Goal: Information Seeking & Learning: Learn about a topic

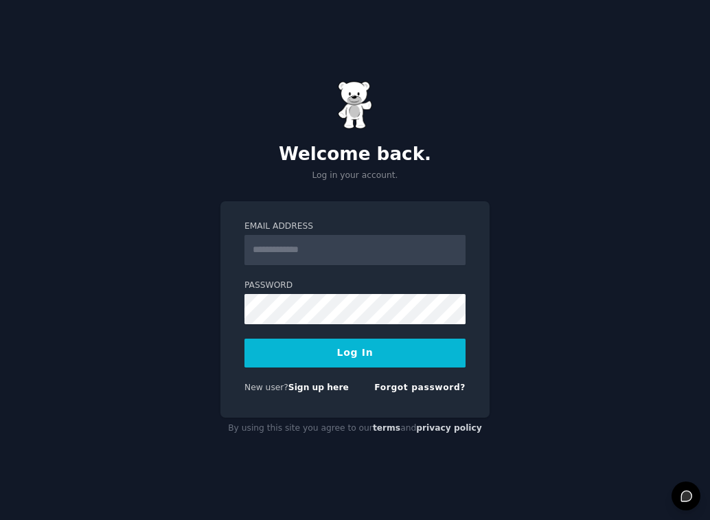
click at [323, 257] on input "Email Address" at bounding box center [354, 250] width 221 height 30
click at [236, 343] on div "Email Address Password Log In New user? Sign up here Forgot password?" at bounding box center [354, 309] width 269 height 217
click at [299, 391] on link "Sign up here" at bounding box center [318, 387] width 60 height 10
type input "**********"
click at [393, 390] on link "Forgot password?" at bounding box center [419, 387] width 91 height 10
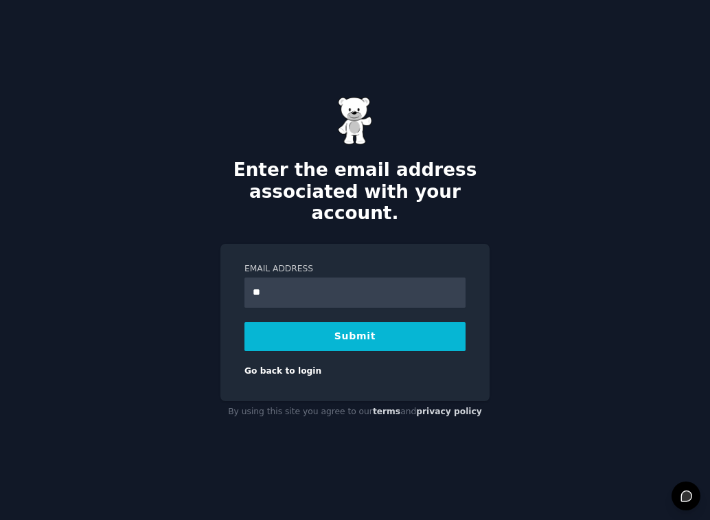
type input "**********"
click at [244, 322] on button "Submit" at bounding box center [354, 336] width 221 height 29
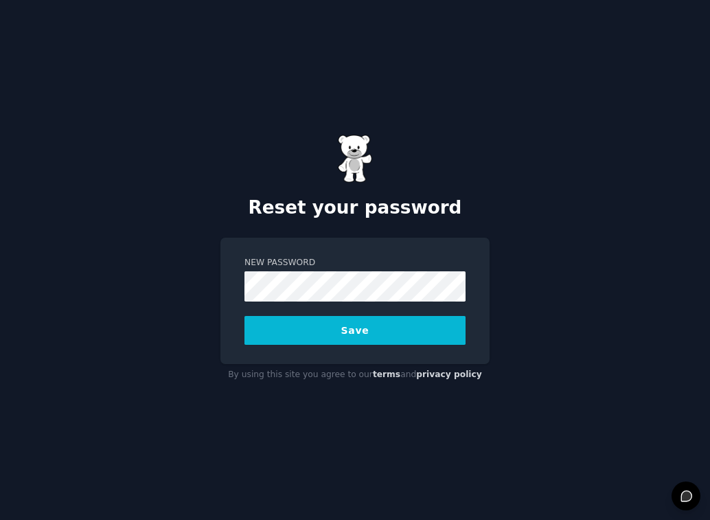
click at [422, 343] on button "Save" at bounding box center [354, 330] width 221 height 29
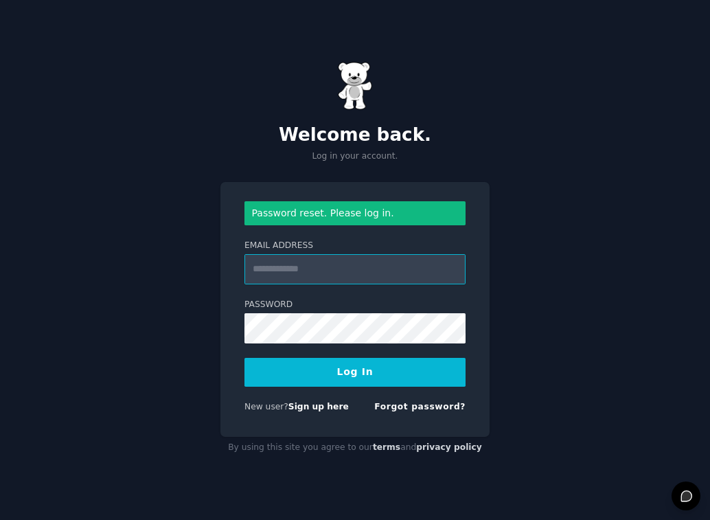
click at [371, 274] on input "Email Address" at bounding box center [354, 269] width 221 height 30
paste input "**********"
type input "**********"
click at [365, 371] on button "Log In" at bounding box center [354, 372] width 221 height 29
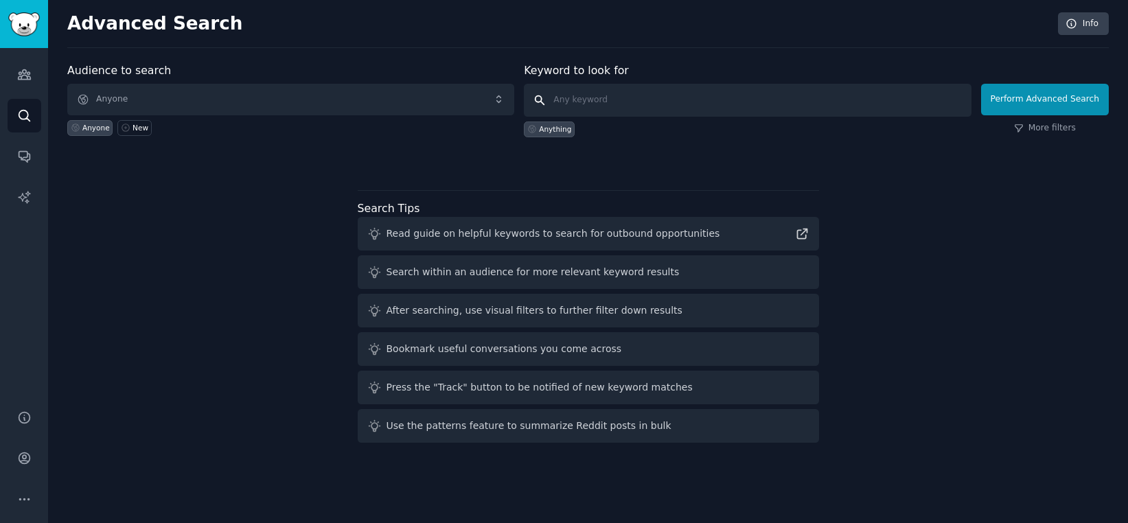
click at [617, 108] on input "text" at bounding box center [747, 100] width 447 height 33
paste input "GroceryStores"
type input "GroceryStores"
click at [709, 90] on button "Perform Advanced Search" at bounding box center [1045, 100] width 128 height 32
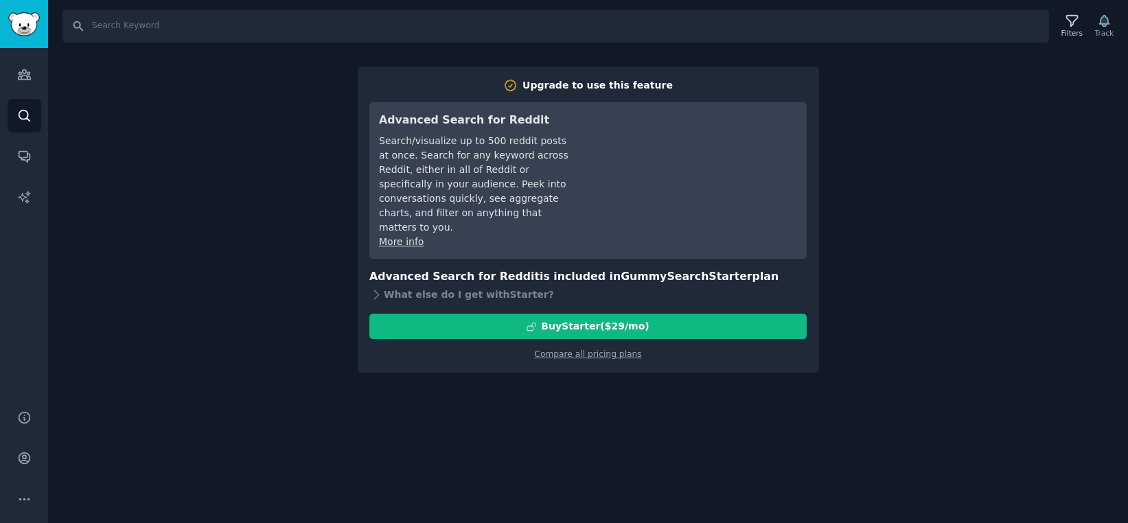
click at [709, 148] on div "Search Filters Track Upgrade to use this feature Advanced Search for Reddit Sea…" at bounding box center [588, 261] width 1080 height 523
click at [148, 42] on div "Search Filters Track Upgrade to use this feature Advanced Search for Reddit Sea…" at bounding box center [588, 261] width 1080 height 523
paste input "GroceryStores"
type input "GroceryStores"
click at [25, 104] on link "Search" at bounding box center [25, 116] width 34 height 34
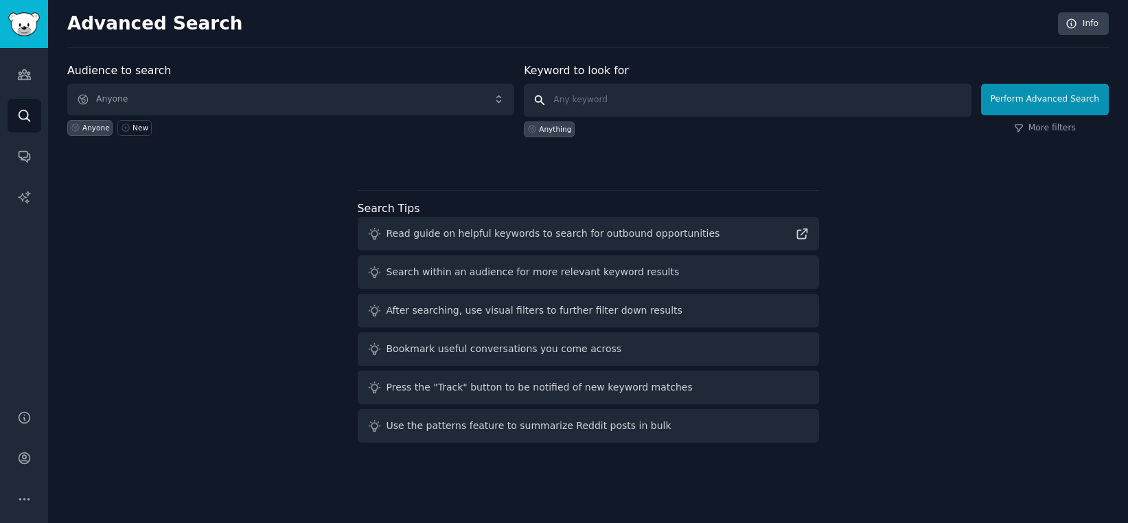
click at [564, 94] on input "text" at bounding box center [747, 100] width 447 height 33
paste input "GroceryStores"
type input "GroceryStores"
click at [527, 238] on div "Read guide on helpful keywords to search for outbound opportunities" at bounding box center [554, 234] width 334 height 14
click at [709, 231] on icon at bounding box center [802, 234] width 14 height 14
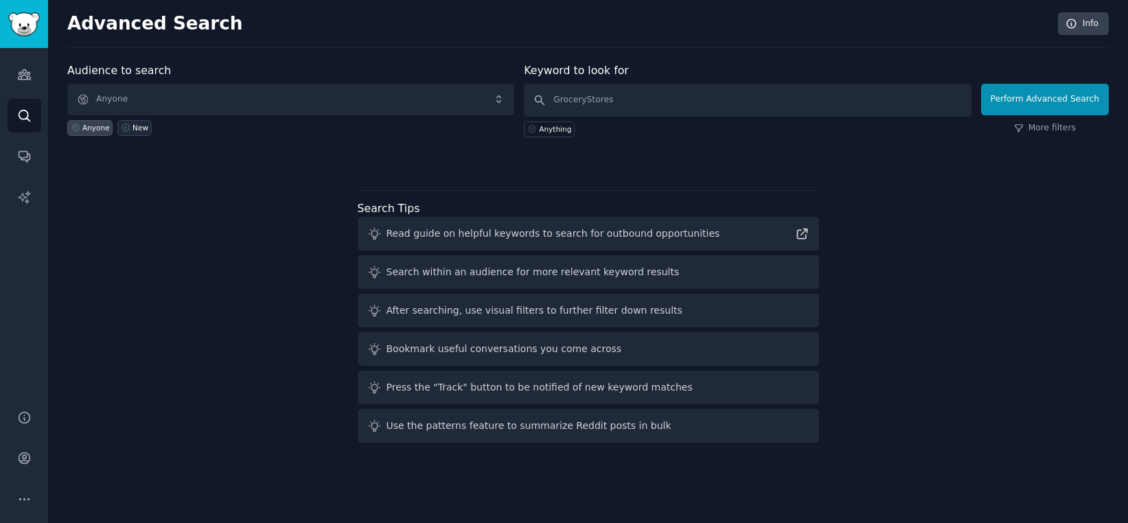
click at [128, 125] on icon at bounding box center [126, 128] width 10 height 10
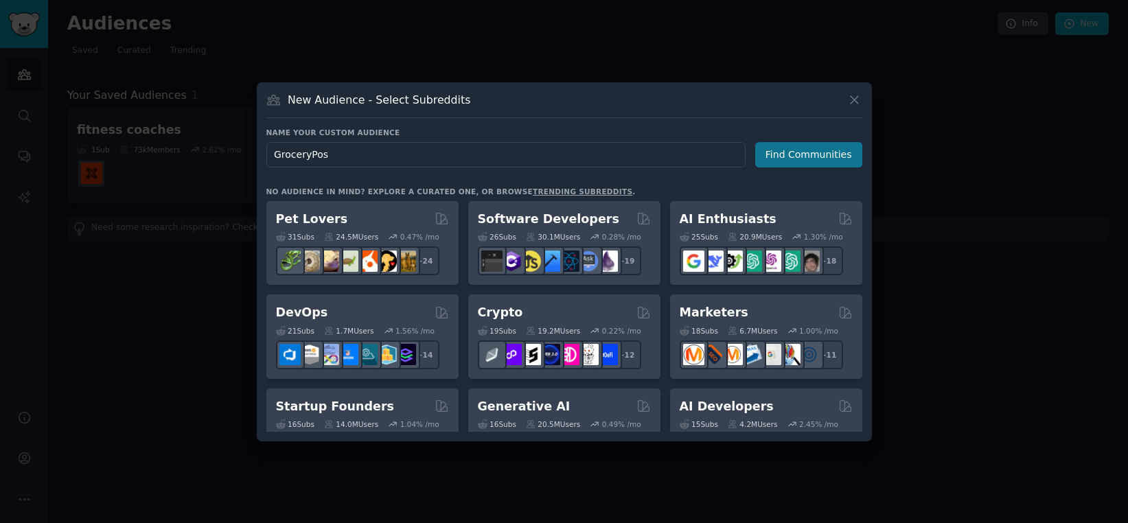
type input "GroceryPos"
click at [709, 156] on button "Find Communities" at bounding box center [808, 154] width 107 height 25
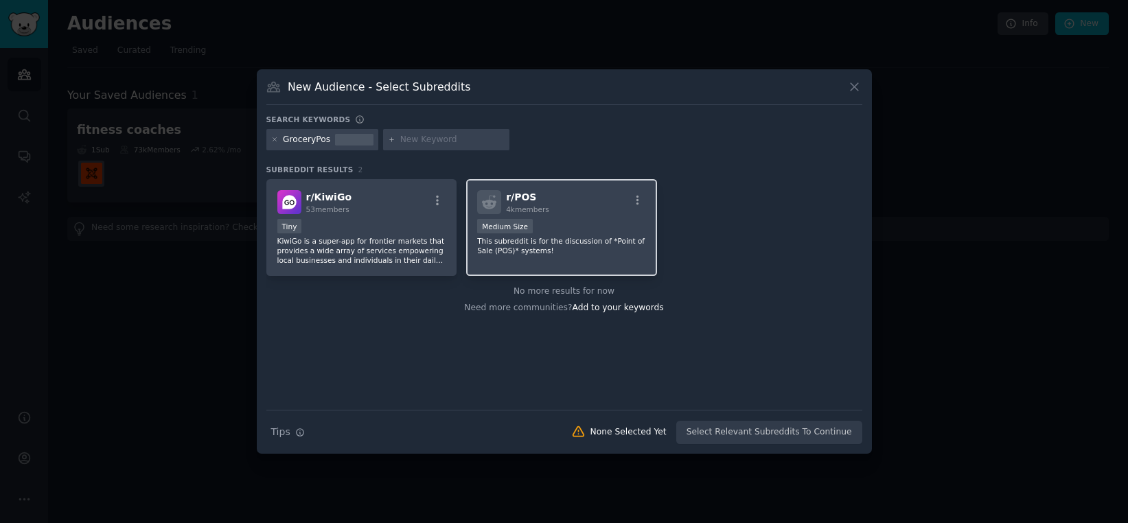
click at [566, 187] on div "r/ POS 4k members Medium Size This subreddit is for the discussion of *Point of…" at bounding box center [561, 227] width 191 height 97
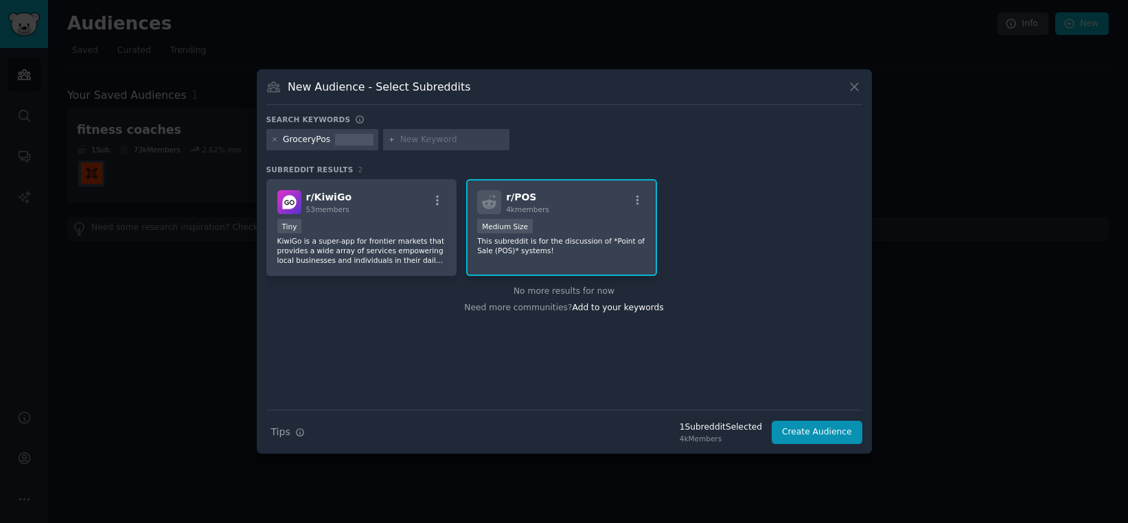
click at [428, 144] on input "text" at bounding box center [452, 140] width 104 height 12
paste input "AskRetail"
type input "AskRetail"
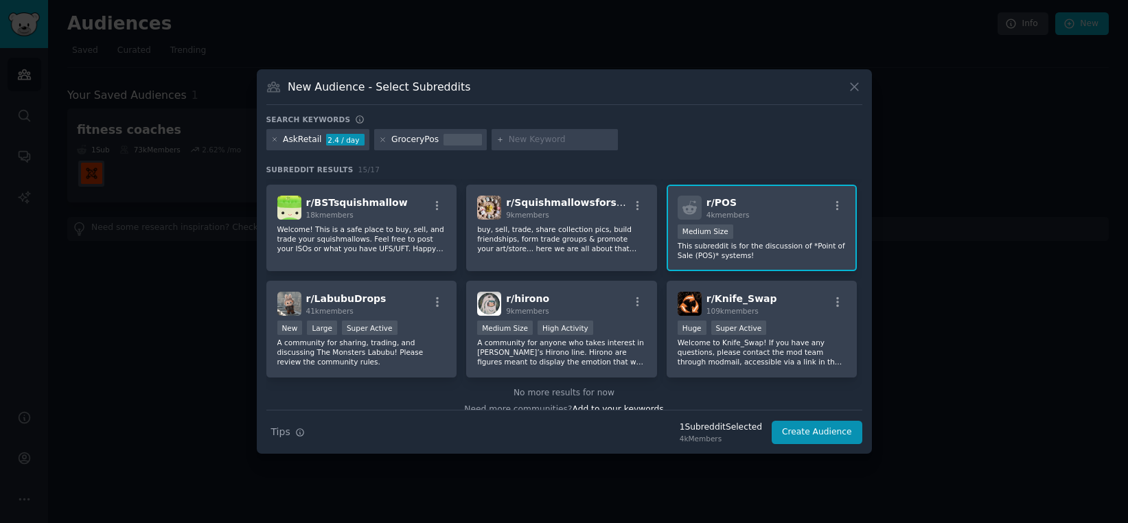
scroll to position [329, 0]
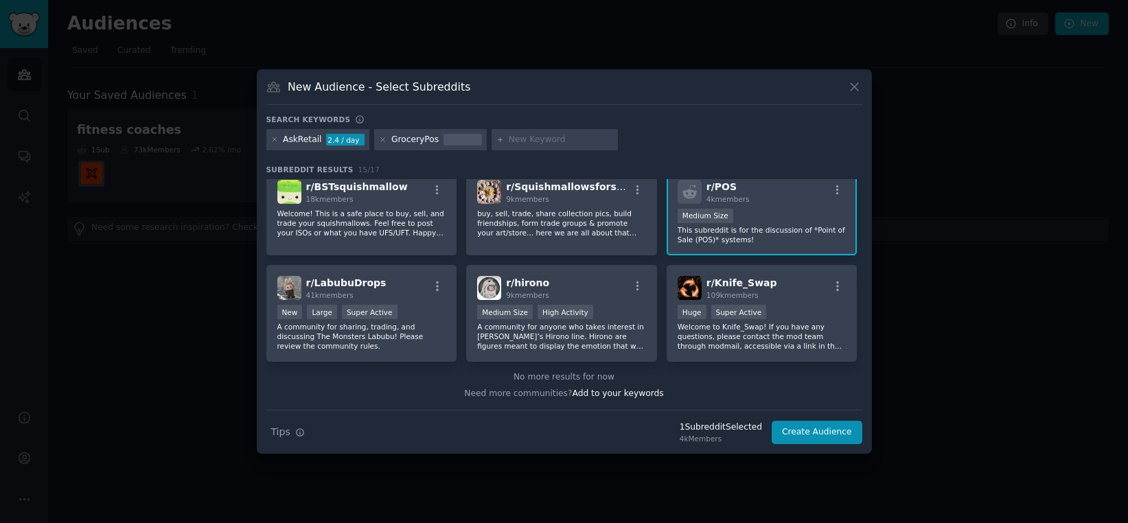
paste input "CloverPOS"
type input "CloverPOS"
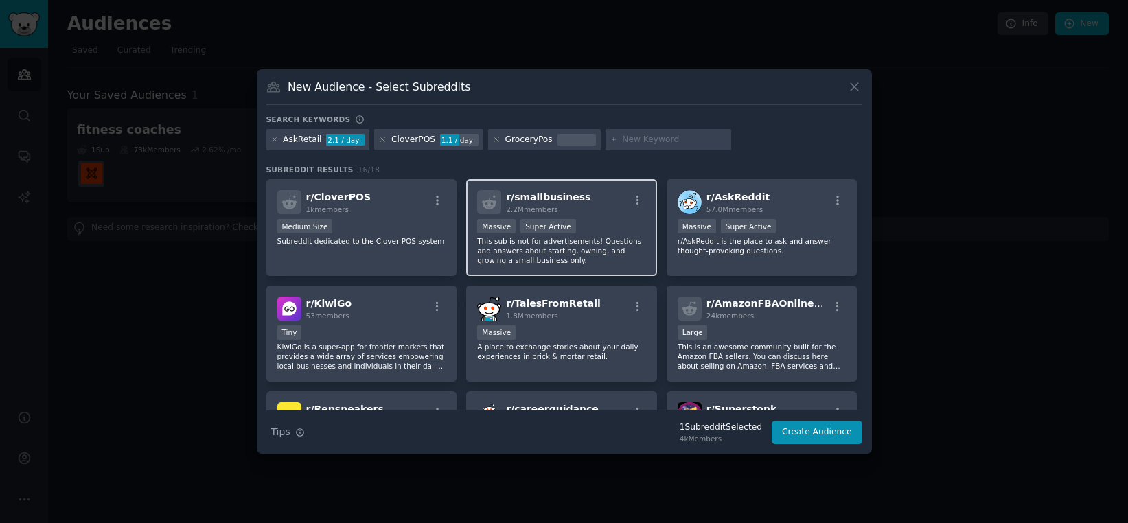
click at [594, 213] on div "r/ smallbusiness 2.2M members" at bounding box center [561, 202] width 169 height 24
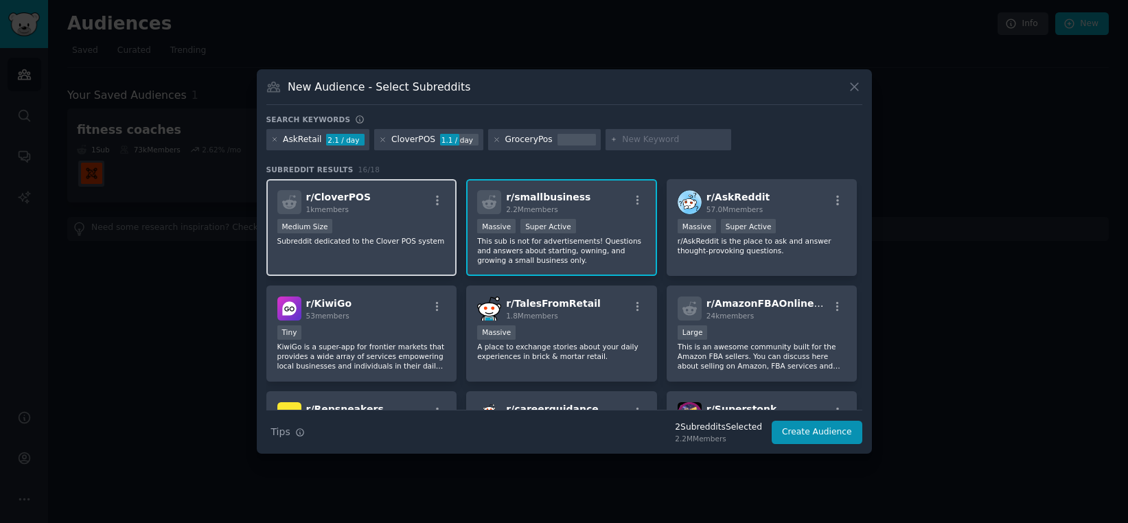
click at [430, 216] on div "r/ CloverPOS 1k members Medium Size Subreddit dedicated to the Clover POS system" at bounding box center [361, 227] width 191 height 97
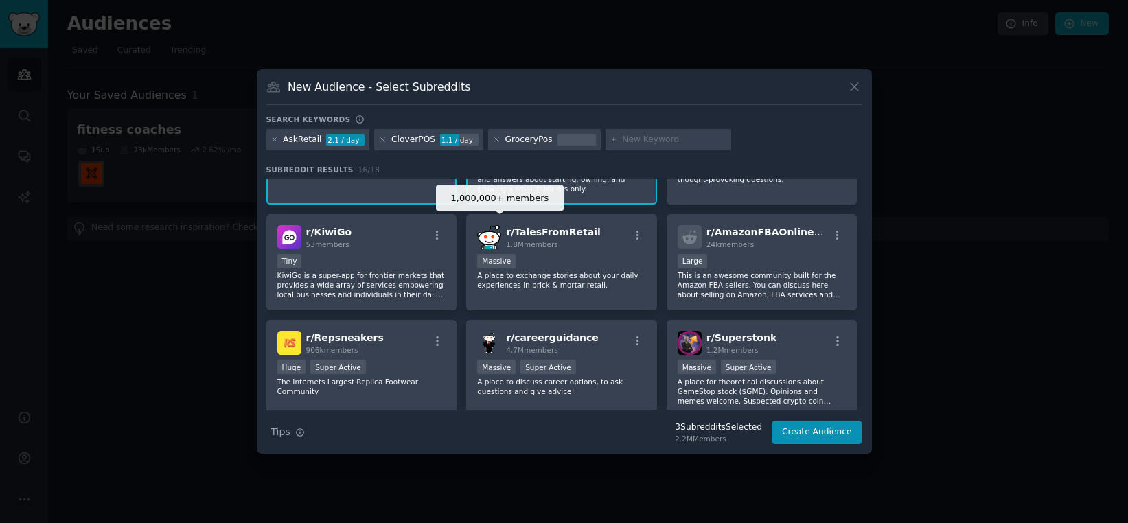
scroll to position [73, 0]
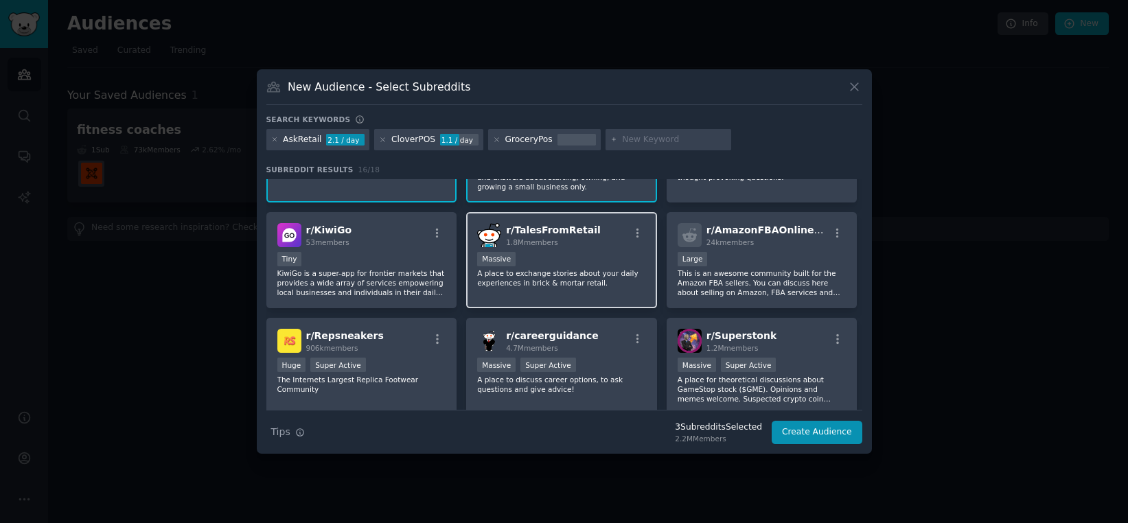
click at [569, 241] on div "1.8M members" at bounding box center [553, 243] width 95 height 10
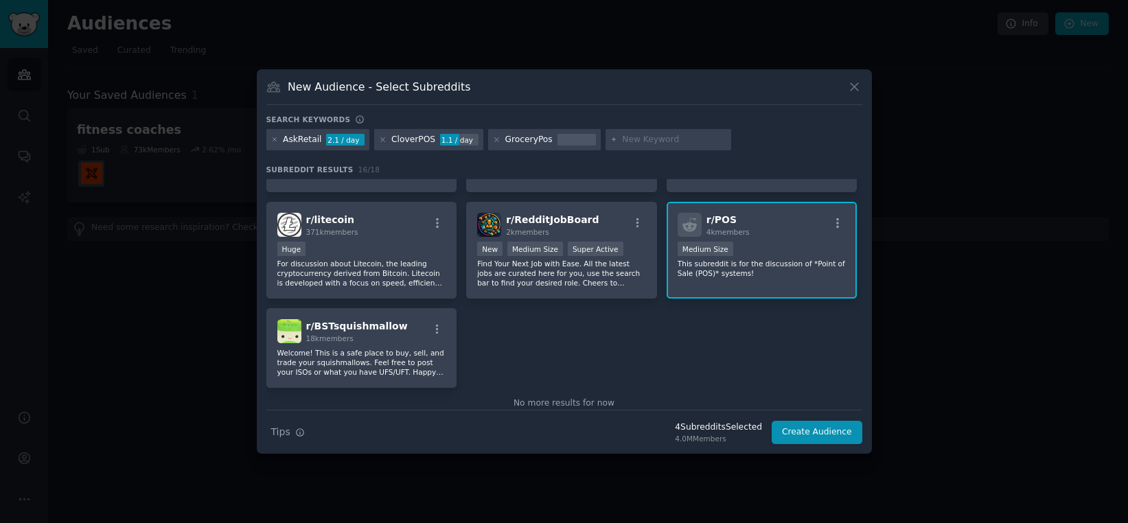
scroll to position [428, 0]
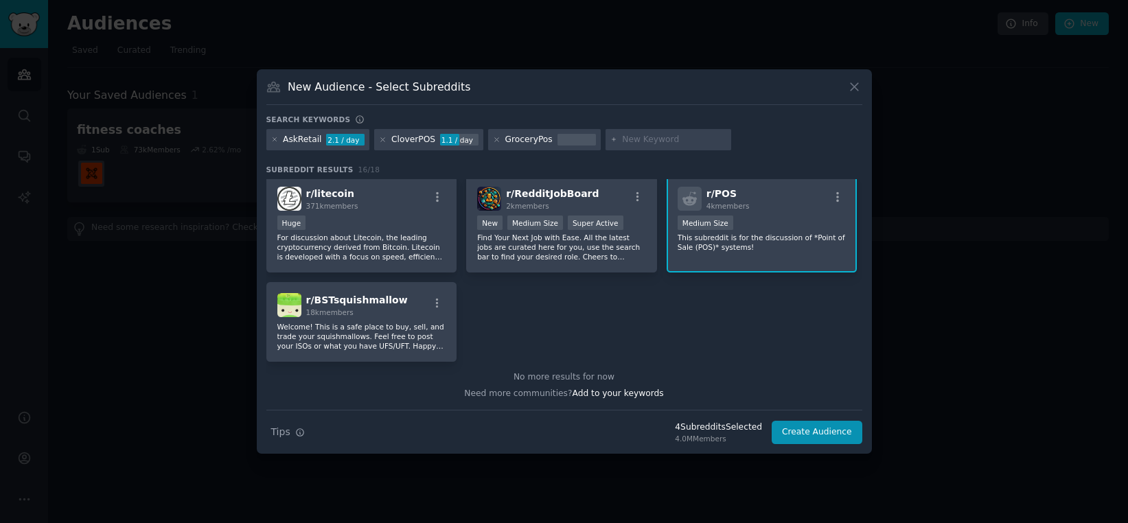
click at [636, 141] on input "text" at bounding box center [674, 140] width 104 height 12
type input "EBT"
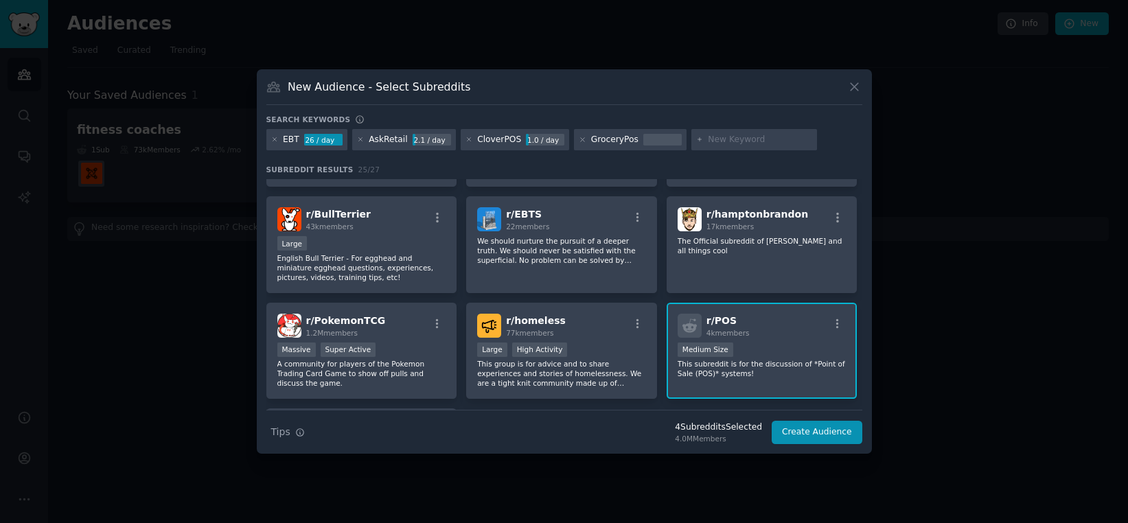
scroll to position [746, 0]
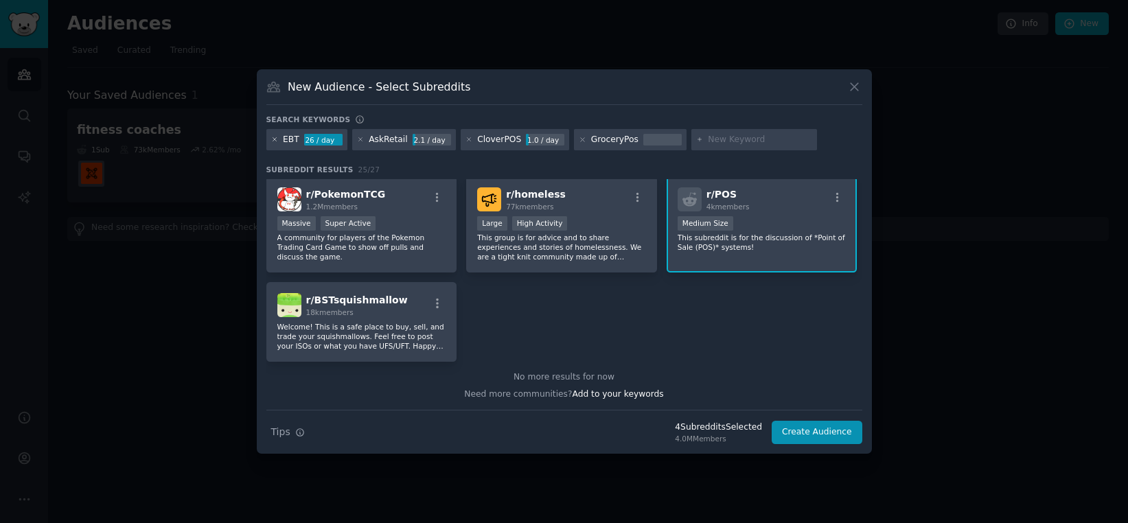
click at [276, 138] on icon at bounding box center [275, 140] width 8 height 8
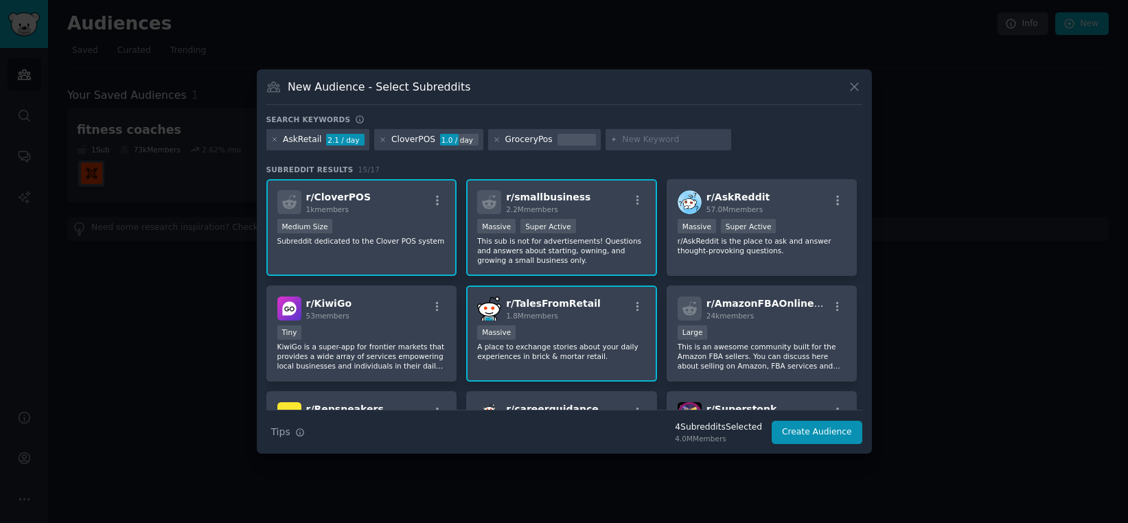
click at [639, 139] on input "text" at bounding box center [674, 140] width 104 height 12
type input "WIC"
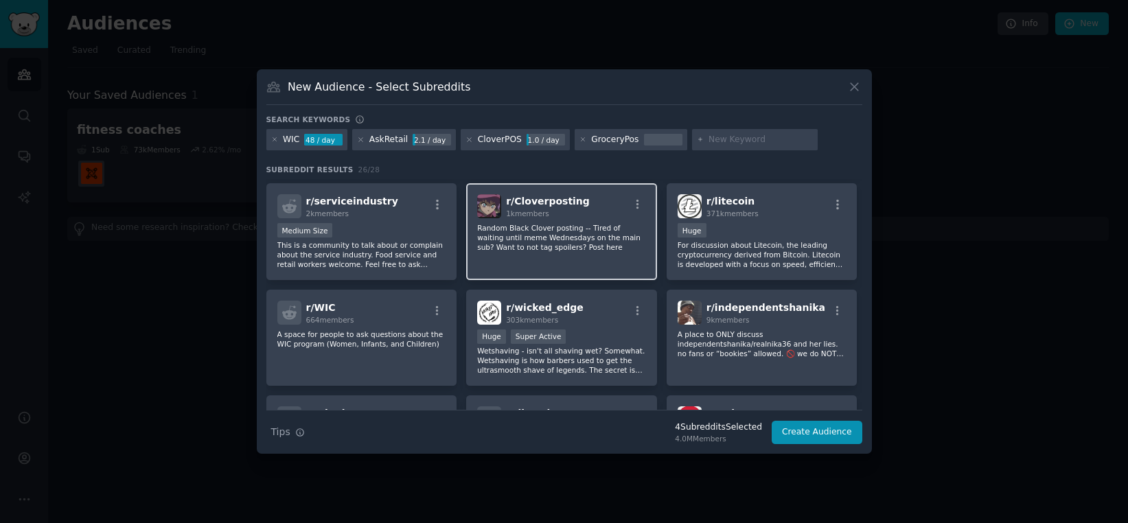
scroll to position [424, 0]
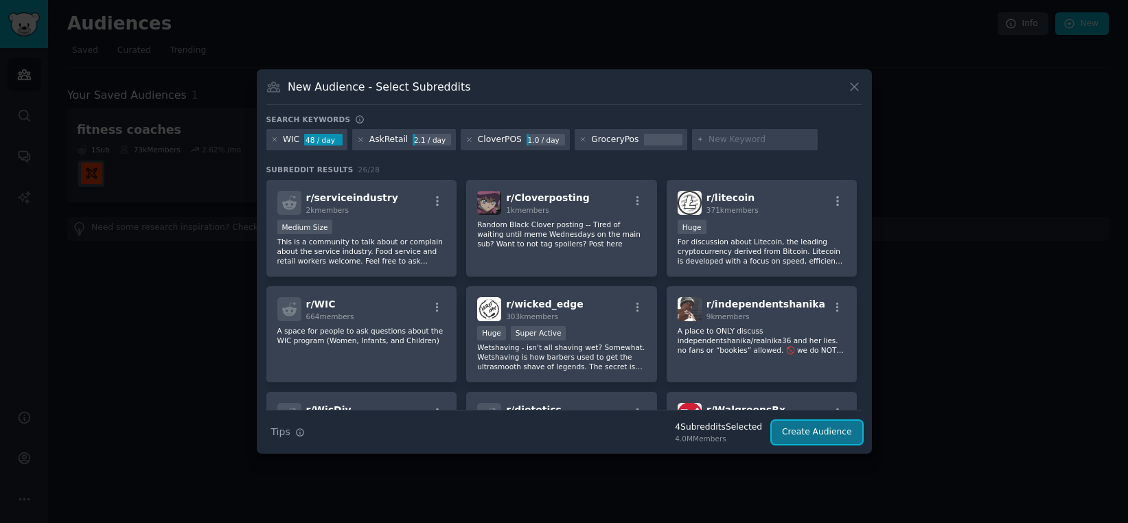
click at [709, 432] on button "Create Audience" at bounding box center [817, 432] width 91 height 23
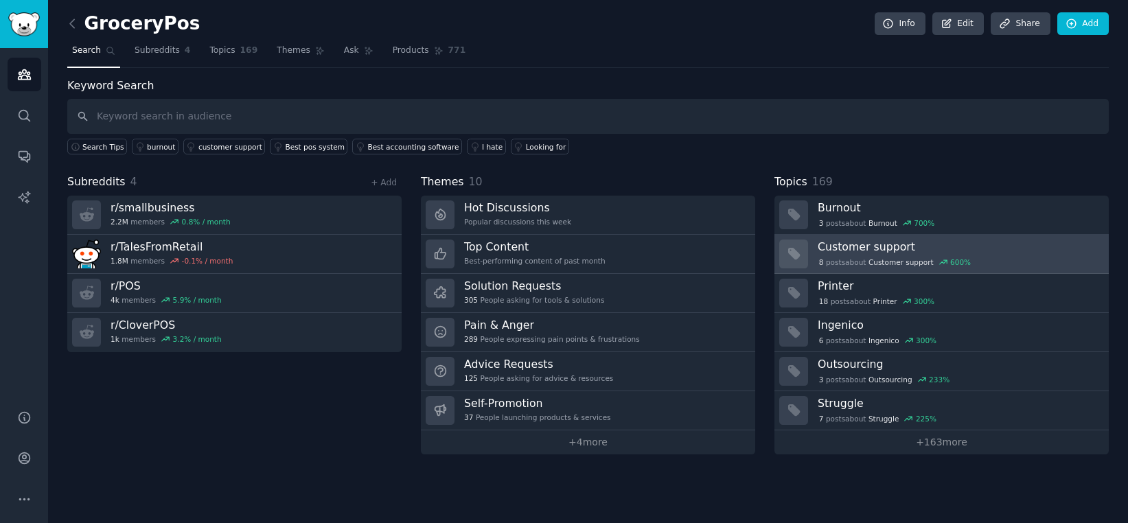
click at [709, 251] on h3 "Customer support" at bounding box center [959, 247] width 282 height 14
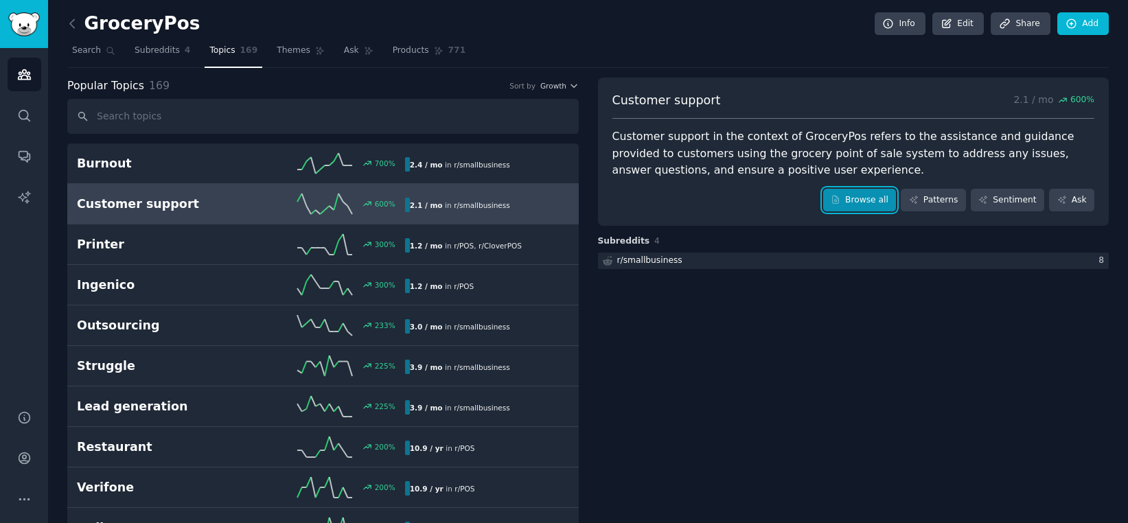
click at [709, 196] on icon at bounding box center [836, 200] width 10 height 10
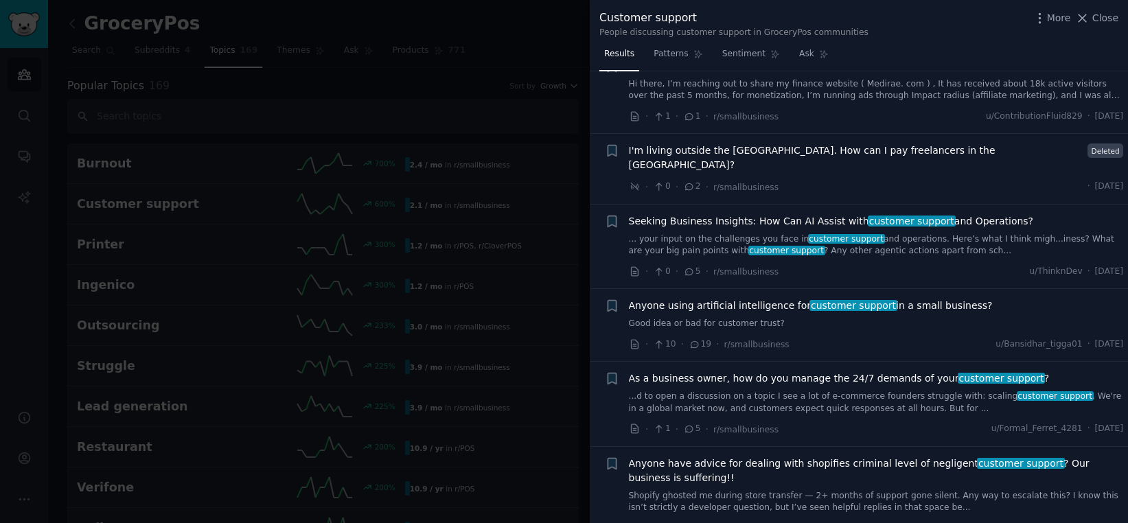
scroll to position [922, 0]
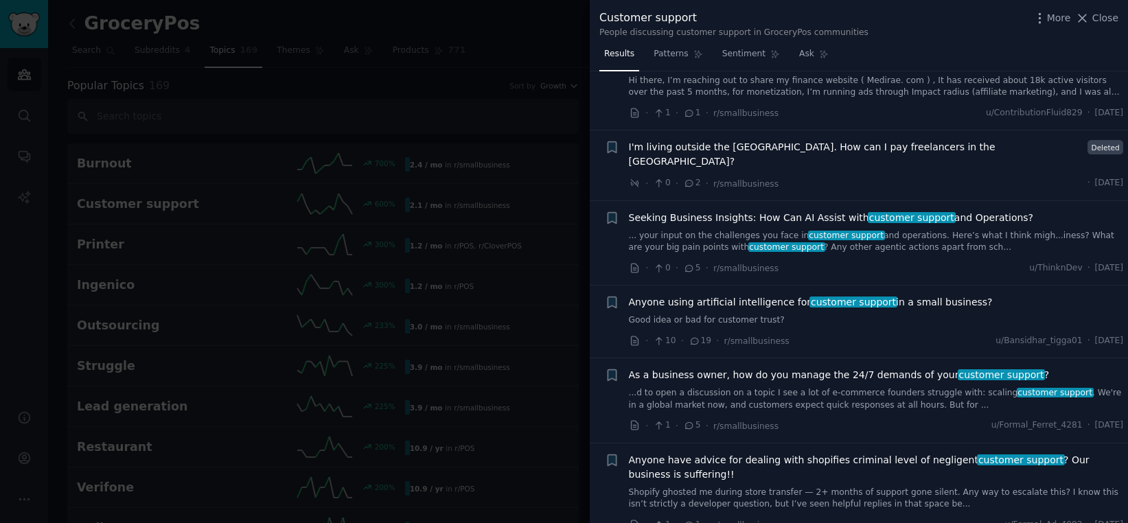
click at [544, 63] on div at bounding box center [564, 261] width 1128 height 523
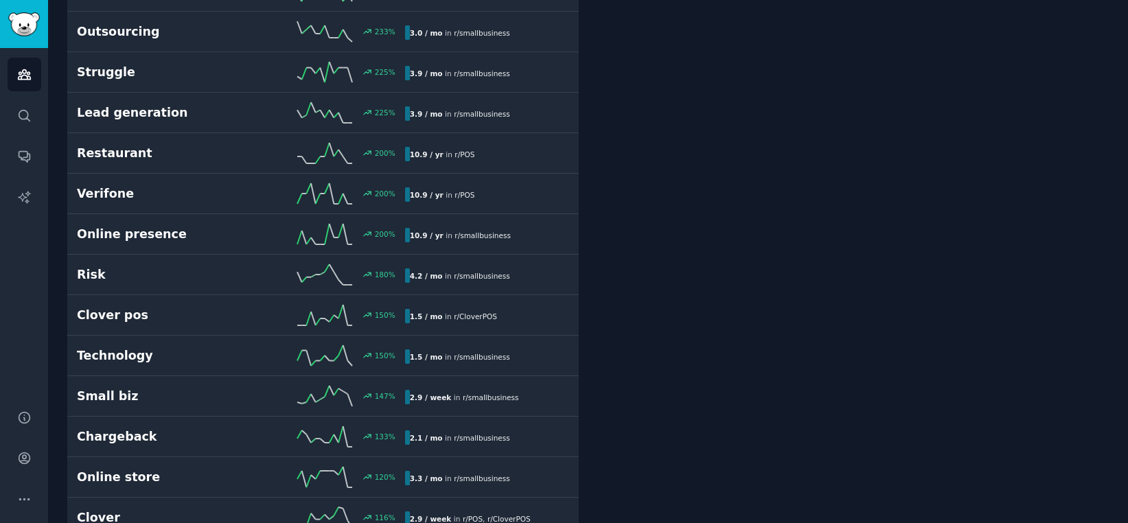
scroll to position [306, 0]
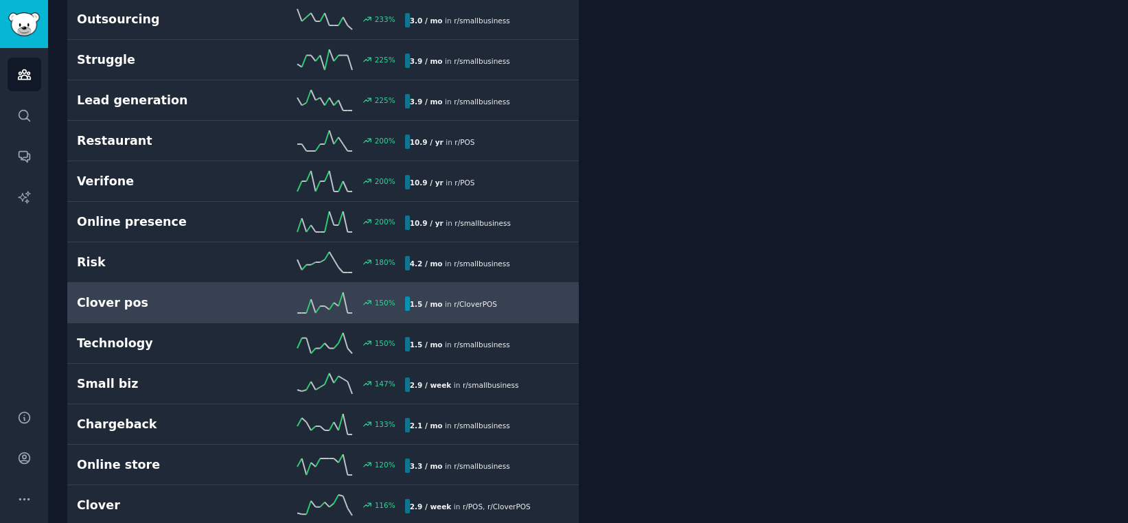
click at [400, 308] on div "150 %" at bounding box center [323, 302] width 164 height 21
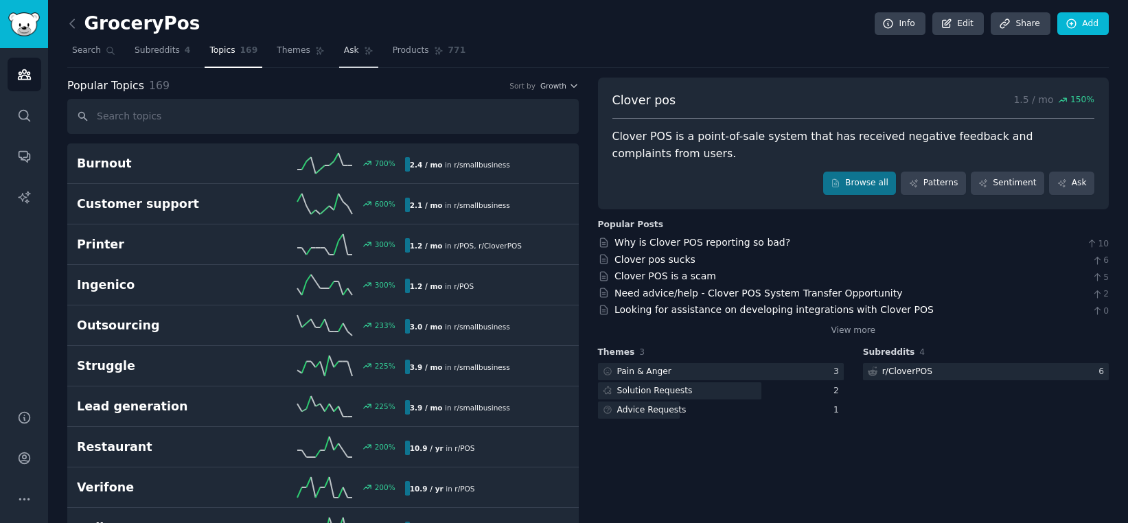
click at [342, 57] on link "Ask" at bounding box center [358, 54] width 39 height 28
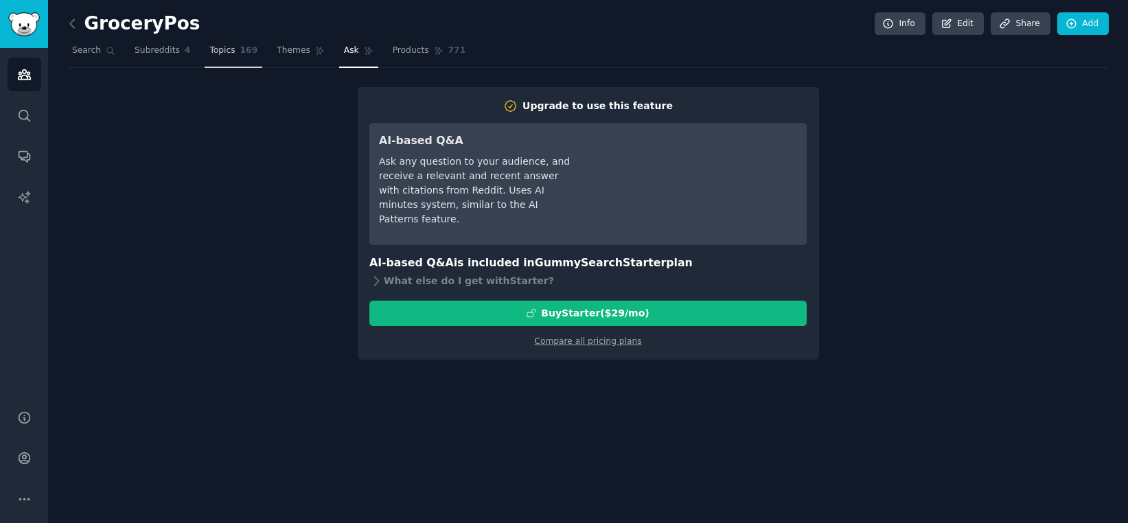
click at [235, 53] on link "Topics 169" at bounding box center [234, 54] width 58 height 28
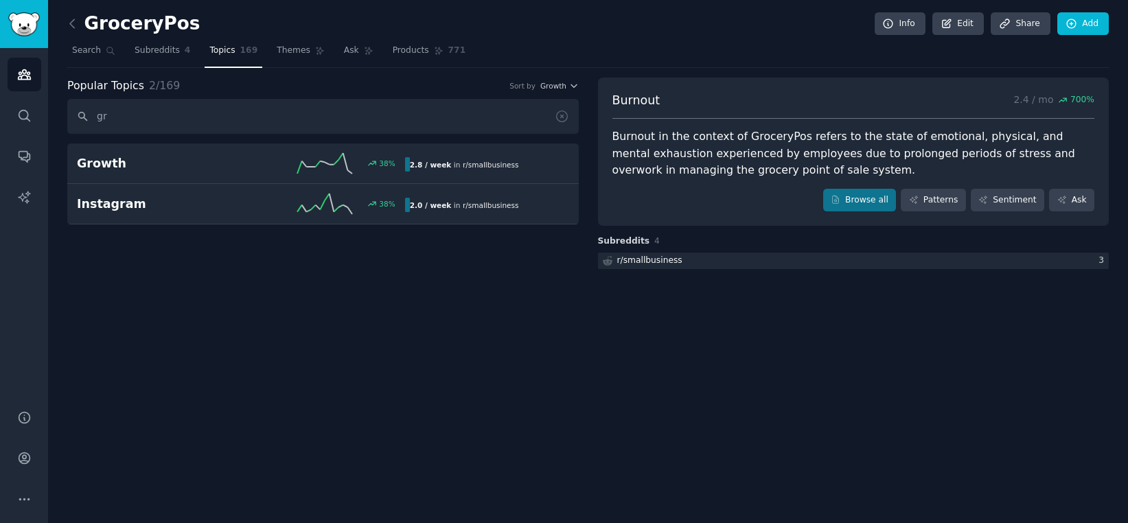
type input "g"
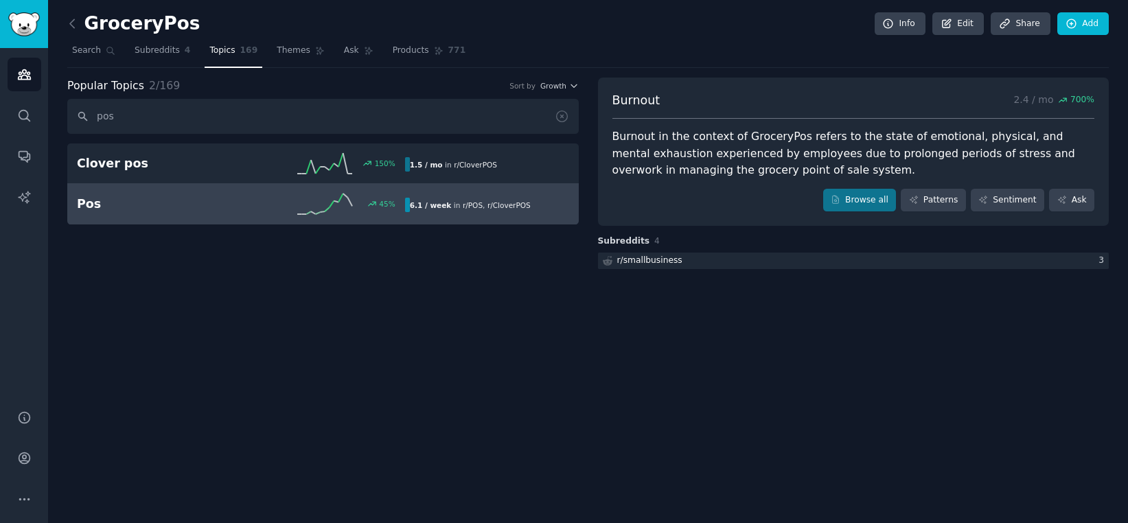
type input "pos"
click at [153, 218] on link "Pos 45 % 6.1 / week in r/ POS , r/ CloverPOS" at bounding box center [323, 204] width 512 height 41
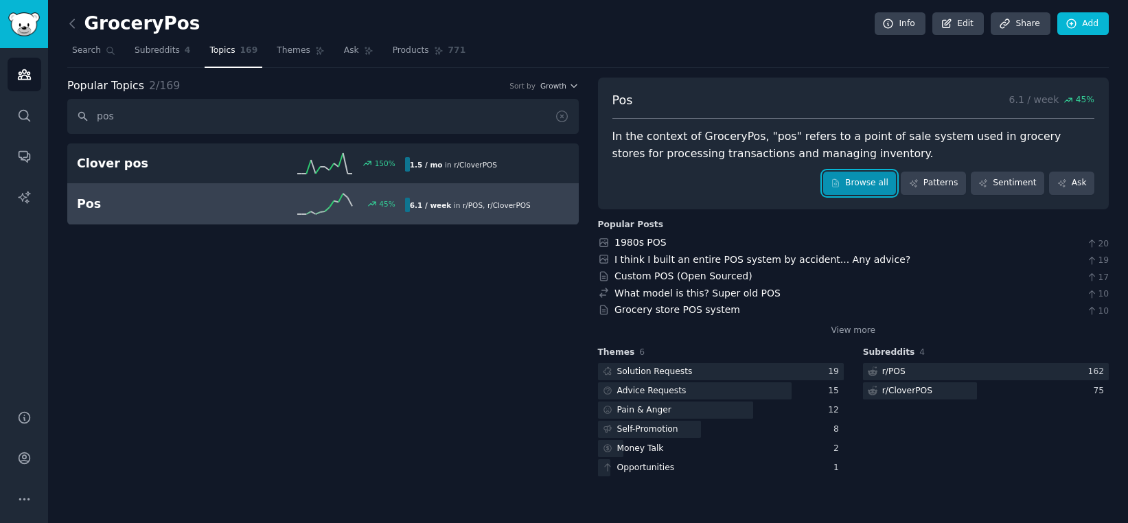
click at [709, 183] on link "Browse all" at bounding box center [859, 183] width 73 height 23
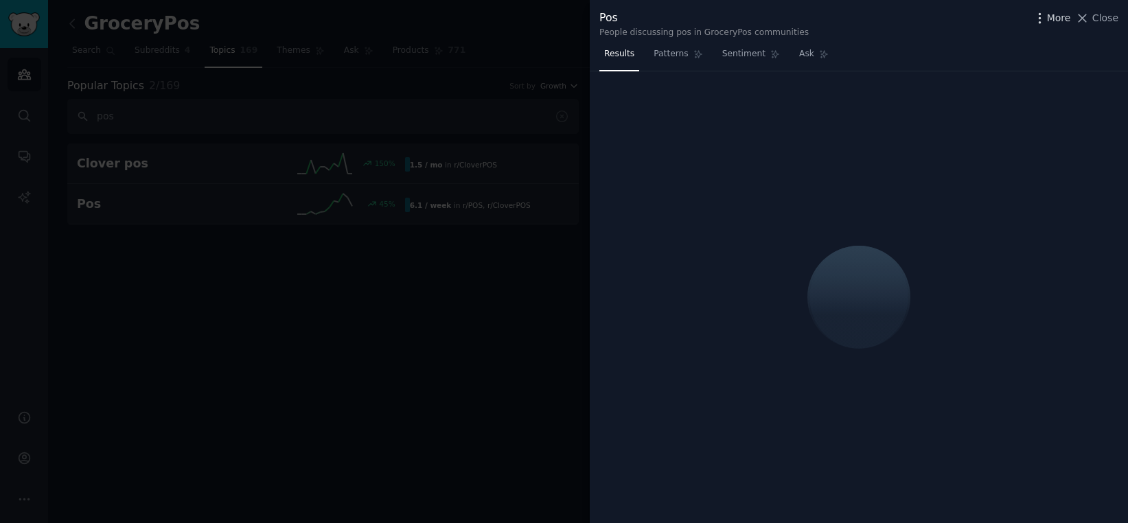
click at [709, 16] on icon "button" at bounding box center [1040, 18] width 14 height 14
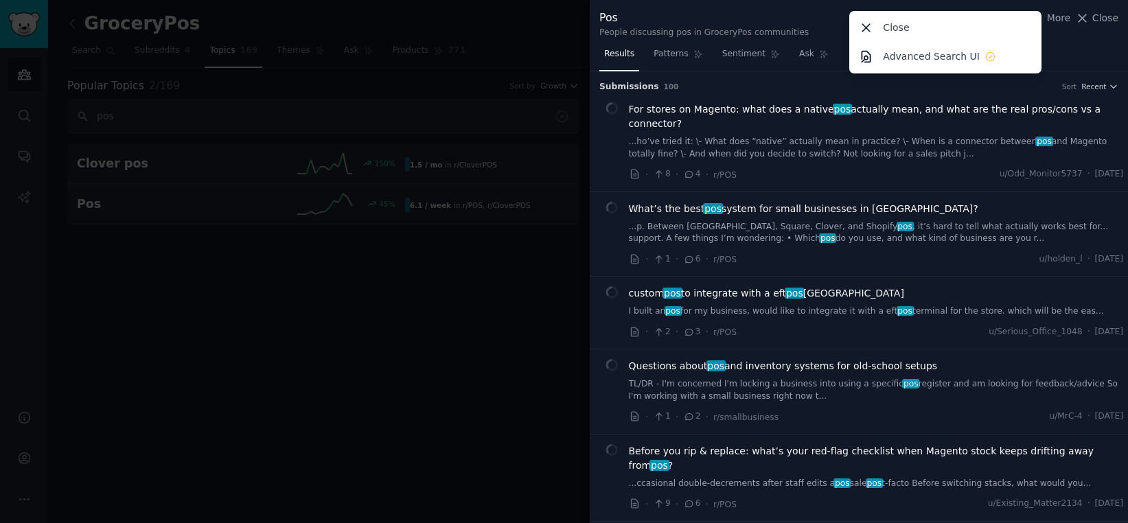
click at [709, 97] on li "For stores on Magento: what does a native pos actually mean, and what are the r…" at bounding box center [859, 142] width 538 height 99
